Goal: Task Accomplishment & Management: Use online tool/utility

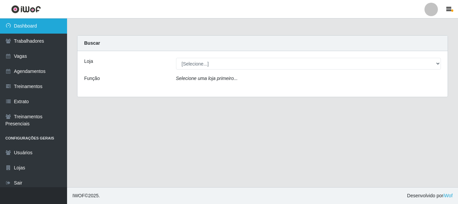
click at [50, 23] on link "Dashboard" at bounding box center [33, 25] width 67 height 15
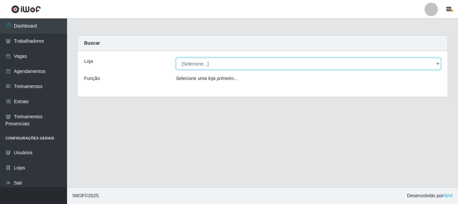
click at [206, 62] on select "[Selecione...] SuperFácil Atacado - [PERSON_NAME]" at bounding box center [308, 64] width 265 height 12
select select "399"
click at [176, 58] on select "[Selecione...] SuperFácil Atacado - [PERSON_NAME]" at bounding box center [308, 64] width 265 height 12
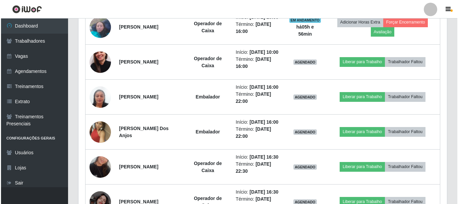
scroll to position [403, 0]
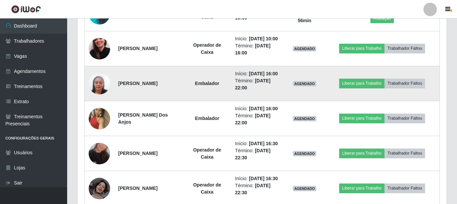
click at [104, 103] on img at bounding box center [99, 83] width 21 height 38
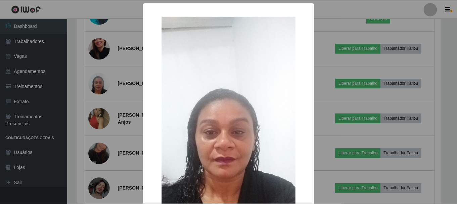
scroll to position [139, 365]
click at [131, 104] on div "× OK Cancel" at bounding box center [229, 102] width 458 height 204
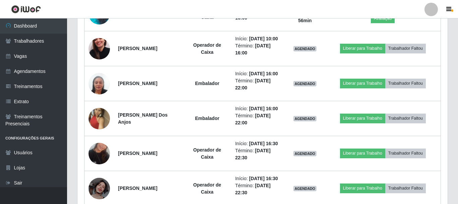
scroll to position [139, 369]
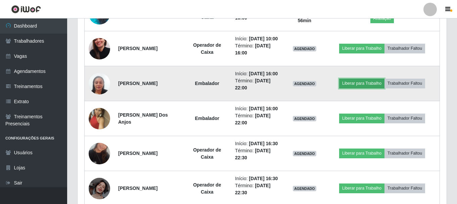
click at [374, 88] on button "Liberar para Trabalho" at bounding box center [361, 82] width 45 height 9
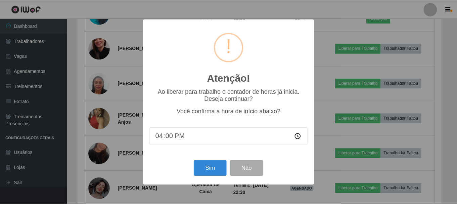
scroll to position [139, 365]
click at [219, 163] on button "Sim" at bounding box center [210, 168] width 33 height 16
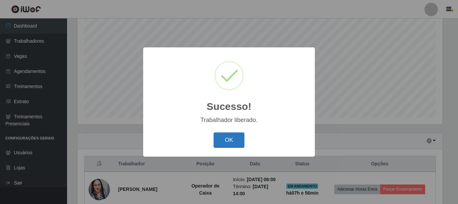
click at [224, 146] on button "OK" at bounding box center [229, 140] width 31 height 16
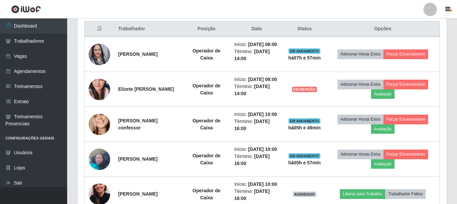
scroll to position [257, 0]
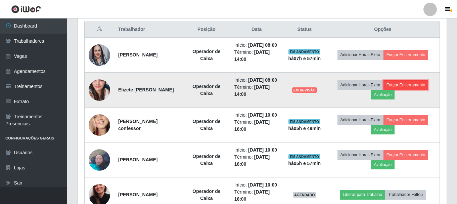
click at [402, 90] on button "Forçar Encerramento" at bounding box center [405, 84] width 45 height 9
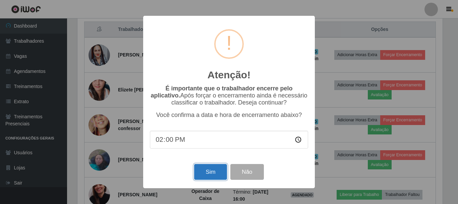
click at [218, 173] on button "Sim" at bounding box center [210, 172] width 33 height 16
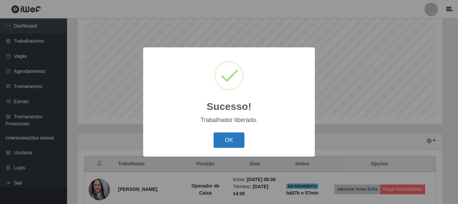
click at [236, 142] on button "OK" at bounding box center [229, 140] width 31 height 16
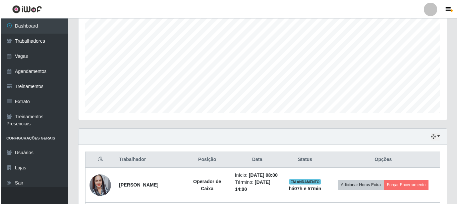
scroll to position [190, 0]
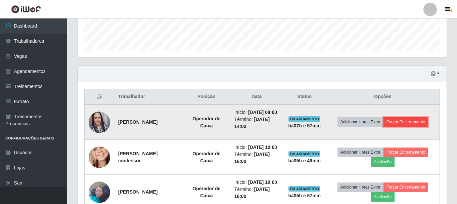
click at [418, 122] on button "Forçar Encerramento" at bounding box center [405, 121] width 45 height 9
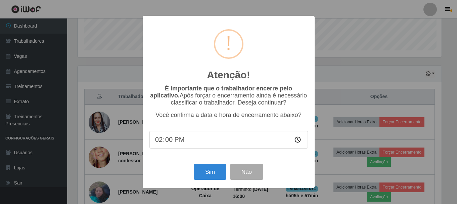
scroll to position [139, 365]
click at [201, 174] on button "Sim" at bounding box center [210, 172] width 33 height 16
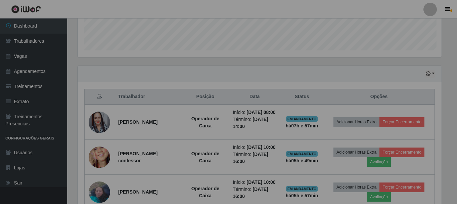
scroll to position [0, 0]
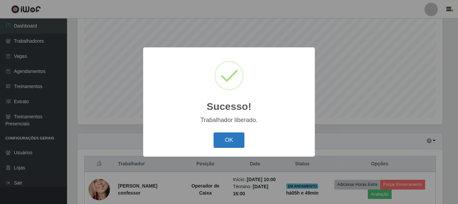
click at [226, 141] on button "OK" at bounding box center [229, 140] width 31 height 16
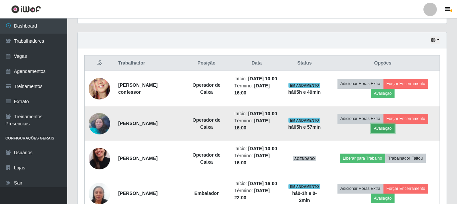
click at [391, 133] on button "Avaliação" at bounding box center [383, 127] width 24 height 9
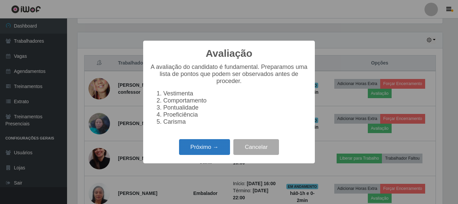
click at [206, 150] on button "Próximo →" at bounding box center [204, 147] width 51 height 16
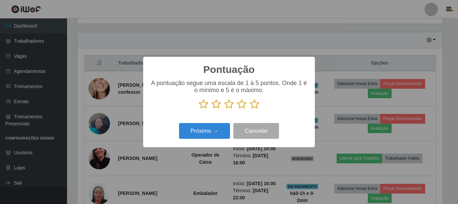
click at [255, 102] on icon at bounding box center [254, 104] width 9 height 10
click at [250, 109] on input "radio" at bounding box center [250, 109] width 0 height 0
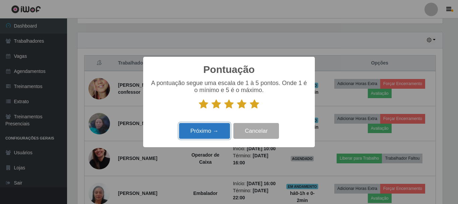
click at [209, 134] on button "Próximo →" at bounding box center [204, 131] width 51 height 16
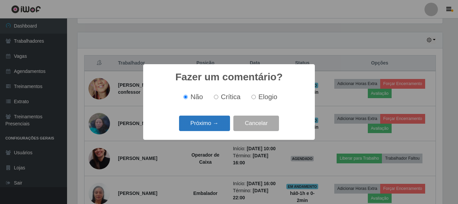
click at [212, 124] on button "Próximo →" at bounding box center [204, 123] width 51 height 16
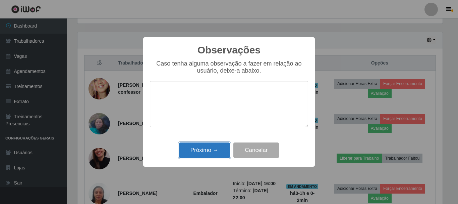
click at [221, 150] on button "Próximo →" at bounding box center [204, 150] width 51 height 16
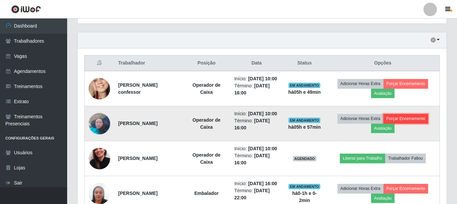
click at [423, 123] on button "Forçar Encerramento" at bounding box center [405, 118] width 45 height 9
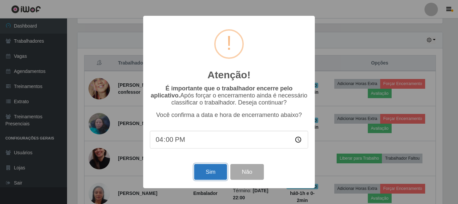
click at [216, 172] on button "Sim" at bounding box center [210, 172] width 33 height 16
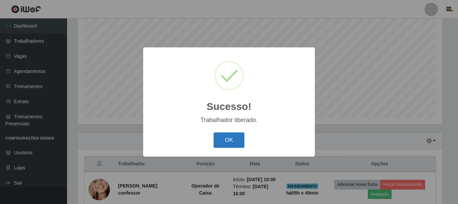
click at [228, 143] on button "OK" at bounding box center [229, 140] width 31 height 16
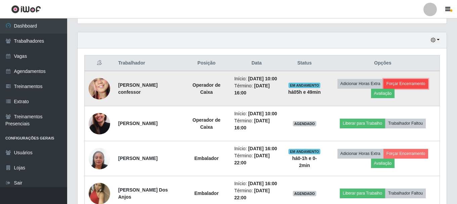
click at [426, 87] on button "Forçar Encerramento" at bounding box center [405, 83] width 45 height 9
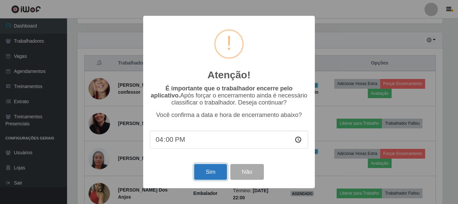
click at [217, 170] on button "Sim" at bounding box center [210, 172] width 33 height 16
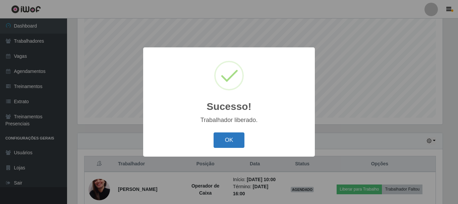
click at [222, 138] on button "OK" at bounding box center [229, 140] width 31 height 16
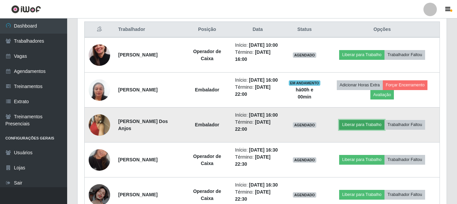
click at [364, 129] on button "Liberar para Trabalho" at bounding box center [361, 124] width 45 height 9
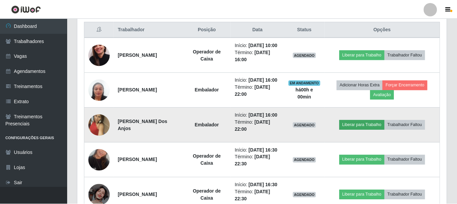
scroll to position [139, 365]
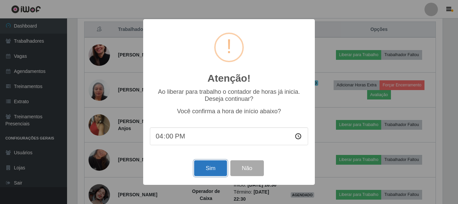
click at [213, 168] on button "Sim" at bounding box center [210, 168] width 33 height 16
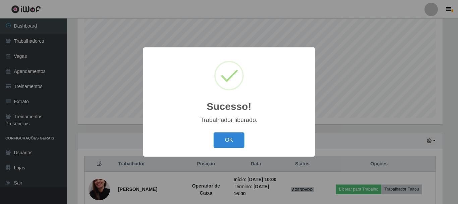
drag, startPoint x: 221, startPoint y: 139, endPoint x: 203, endPoint y: 147, distance: 19.3
click at [221, 139] on button "OK" at bounding box center [229, 140] width 31 height 16
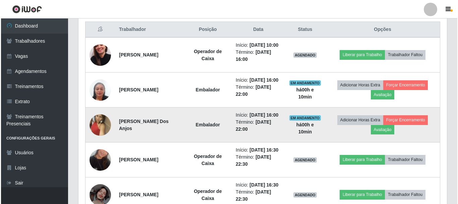
scroll to position [268, 0]
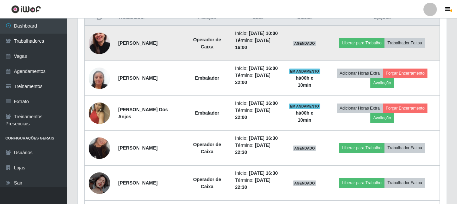
click at [93, 50] on img at bounding box center [99, 43] width 21 height 38
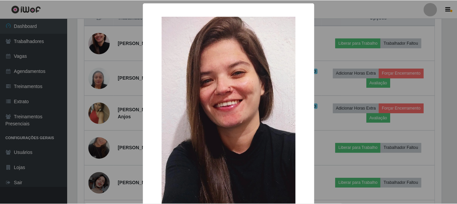
scroll to position [139, 365]
click at [112, 82] on div "× OK Cancel" at bounding box center [229, 102] width 458 height 204
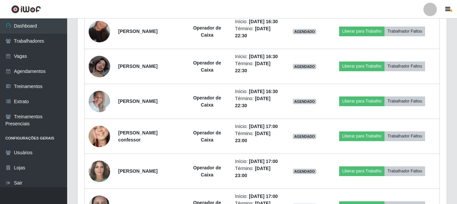
scroll to position [403, 0]
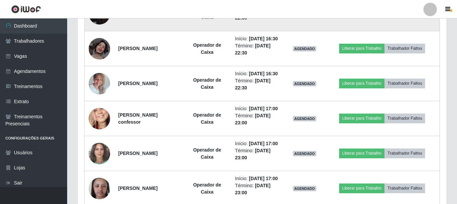
click at [231, 26] on td "Operador de Caixa" at bounding box center [207, 13] width 48 height 35
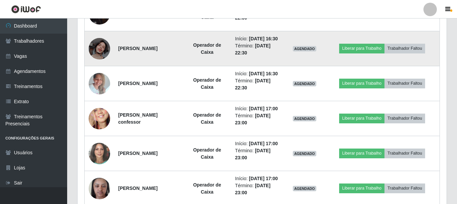
click at [249, 41] on time "[DATE] 16:30" at bounding box center [263, 38] width 29 height 5
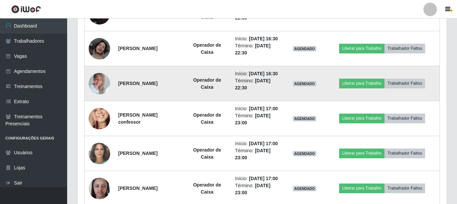
click at [253, 76] on time "[DATE] 16:30" at bounding box center [263, 73] width 29 height 5
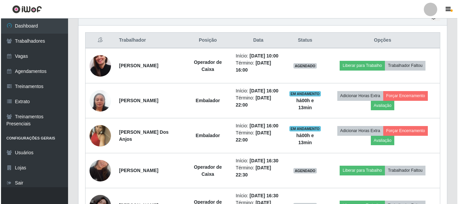
scroll to position [240, 0]
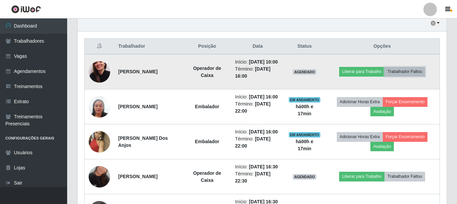
click at [409, 76] on button "Trabalhador Faltou" at bounding box center [404, 71] width 41 height 9
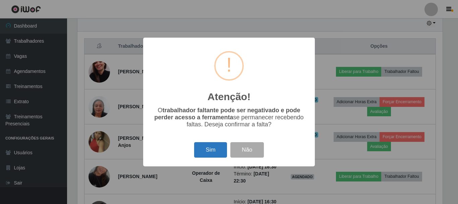
click at [206, 155] on button "Sim" at bounding box center [210, 150] width 33 height 16
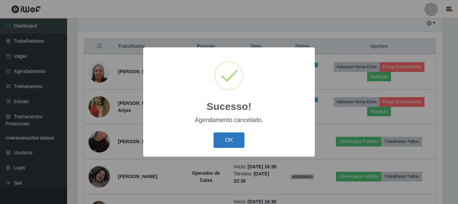
click at [236, 142] on button "OK" at bounding box center [229, 140] width 31 height 16
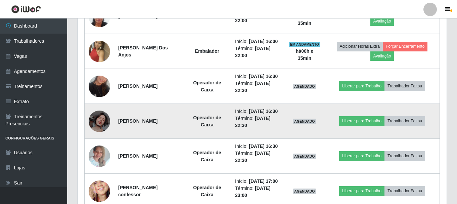
scroll to position [307, 0]
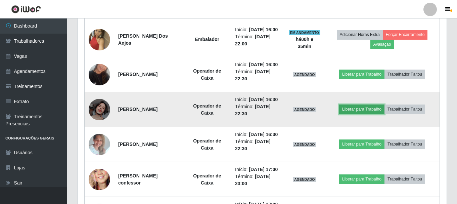
click at [368, 114] on button "Liberar para Trabalho" at bounding box center [361, 108] width 45 height 9
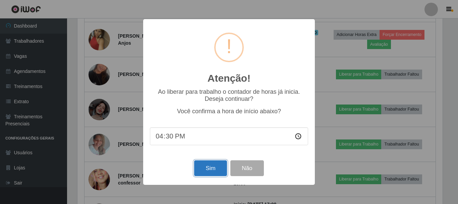
click at [212, 168] on button "Sim" at bounding box center [210, 168] width 33 height 16
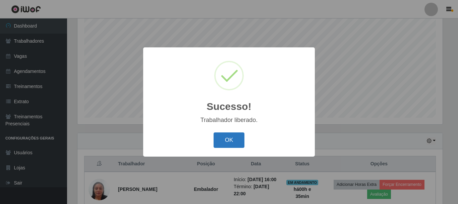
click at [238, 143] on button "OK" at bounding box center [229, 140] width 31 height 16
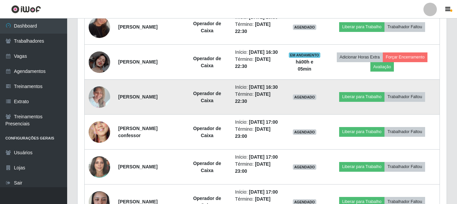
scroll to position [357, 0]
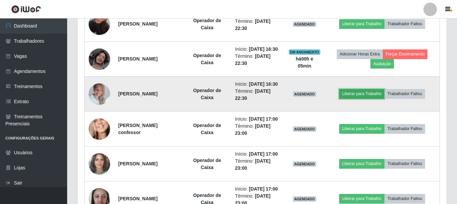
click at [362, 98] on button "Liberar para Trabalho" at bounding box center [361, 93] width 45 height 9
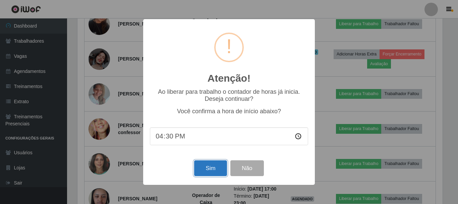
click at [220, 169] on button "Sim" at bounding box center [210, 168] width 33 height 16
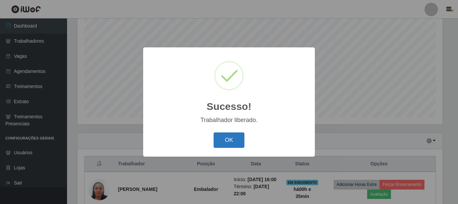
click at [230, 138] on button "OK" at bounding box center [229, 140] width 31 height 16
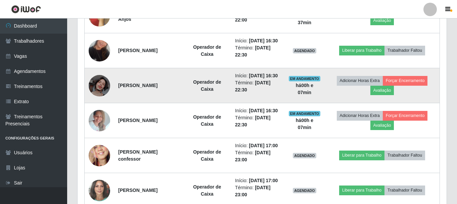
scroll to position [324, 0]
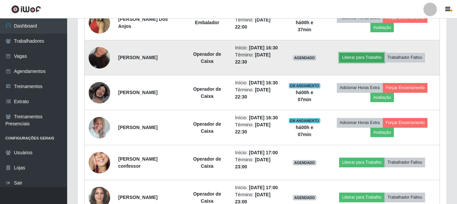
click at [352, 62] on button "Liberar para Trabalho" at bounding box center [361, 57] width 45 height 9
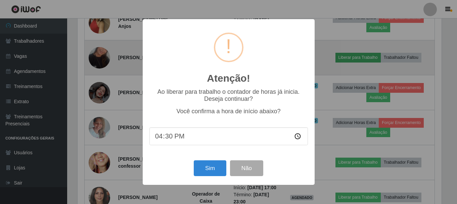
scroll to position [139, 365]
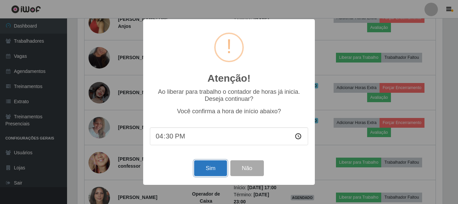
click at [209, 170] on button "Sim" at bounding box center [210, 168] width 33 height 16
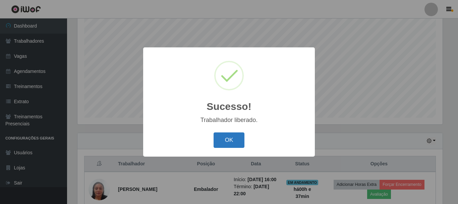
click at [227, 137] on button "OK" at bounding box center [229, 140] width 31 height 16
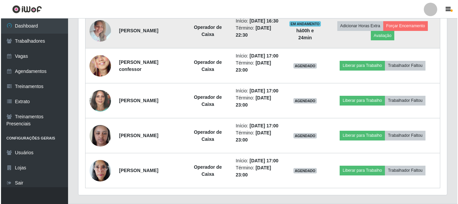
scroll to position [424, 0]
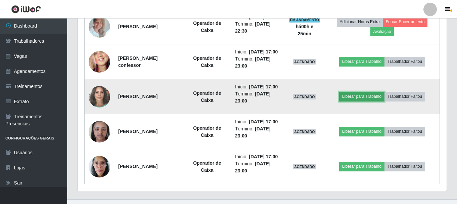
click at [371, 101] on button "Liberar para Trabalho" at bounding box center [361, 96] width 45 height 9
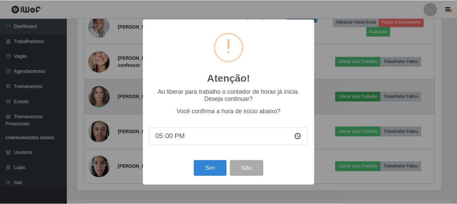
scroll to position [139, 365]
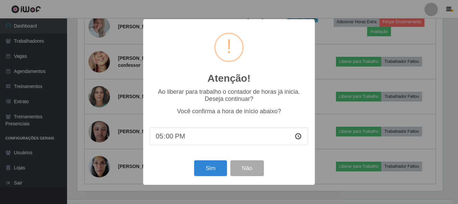
click at [194, 169] on div "Sim Não" at bounding box center [229, 167] width 158 height 19
click at [212, 175] on button "Sim" at bounding box center [210, 168] width 33 height 16
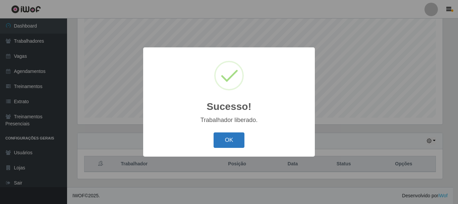
click at [231, 139] on button "OK" at bounding box center [229, 140] width 31 height 16
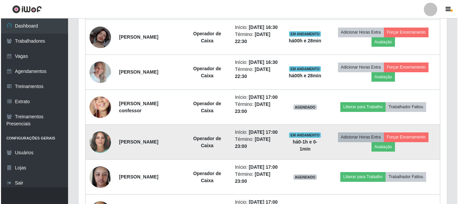
scroll to position [391, 0]
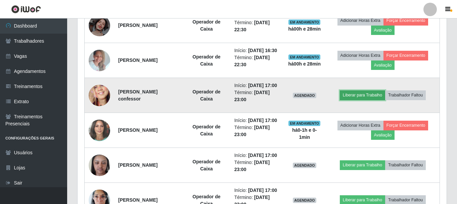
click at [379, 100] on button "Liberar para Trabalho" at bounding box center [361, 94] width 45 height 9
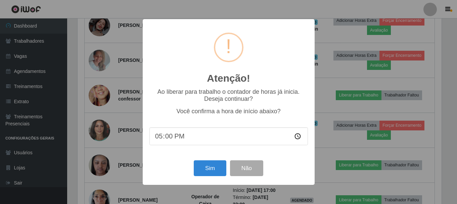
scroll to position [139, 365]
click at [212, 172] on button "Sim" at bounding box center [210, 168] width 33 height 16
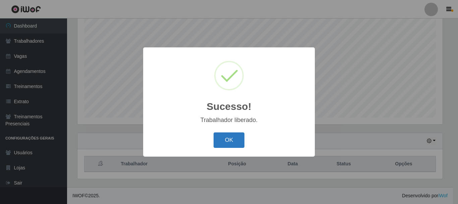
click at [232, 134] on button "OK" at bounding box center [229, 140] width 31 height 16
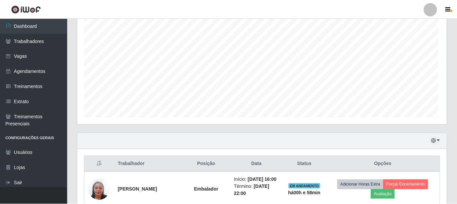
scroll to position [139, 369]
